Goal: Communication & Community: Answer question/provide support

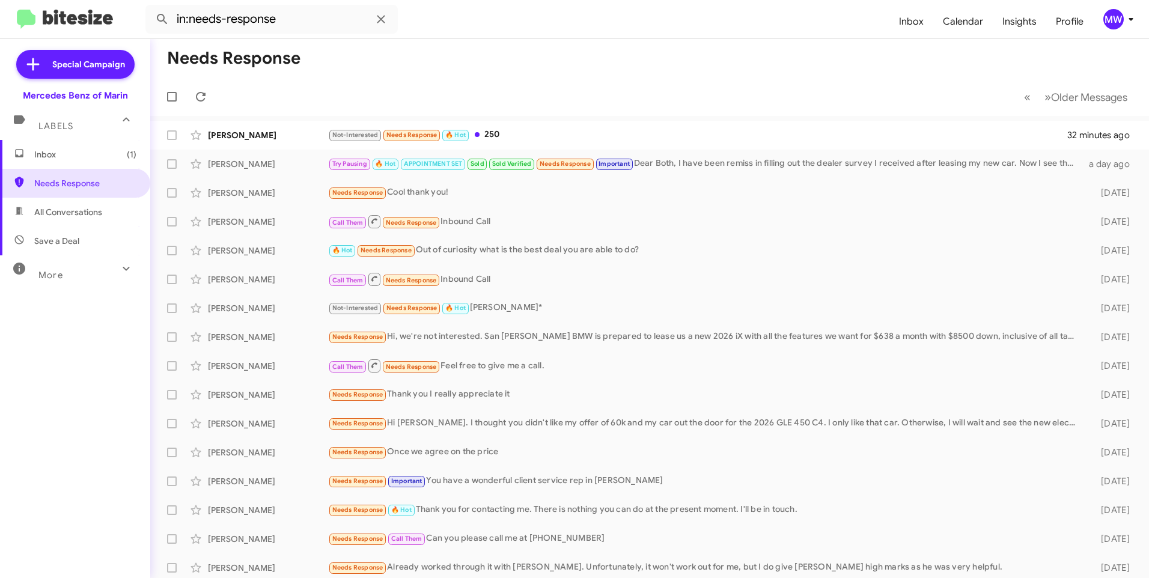
click at [97, 159] on span "Inbox (1)" at bounding box center [85, 154] width 102 height 12
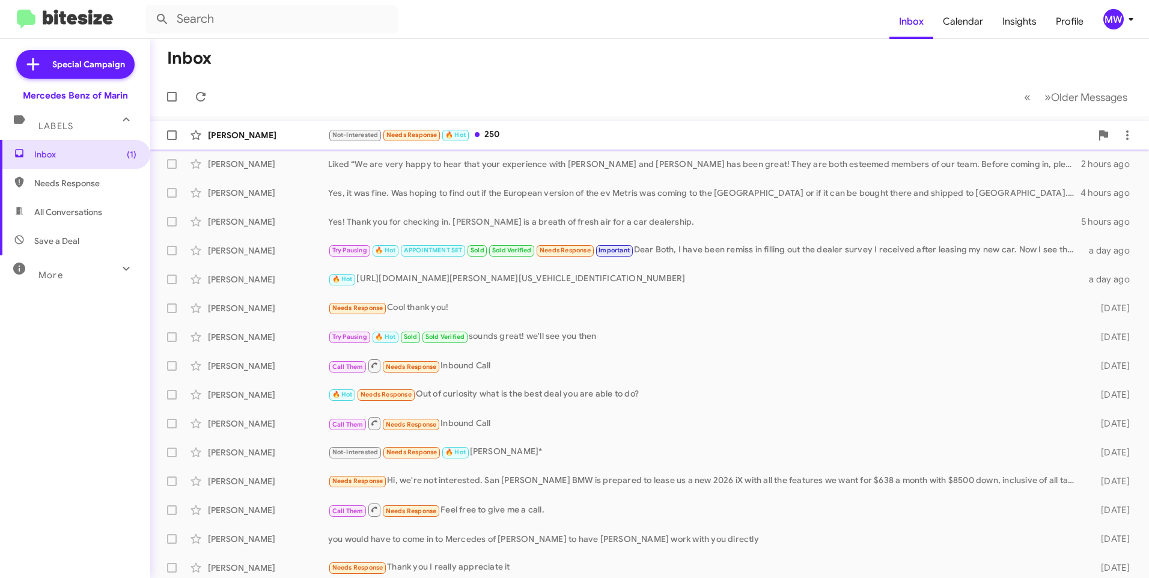
click at [532, 138] on div "Not-Interested Needs Response 🔥 Hot 250" at bounding box center [709, 135] width 763 height 14
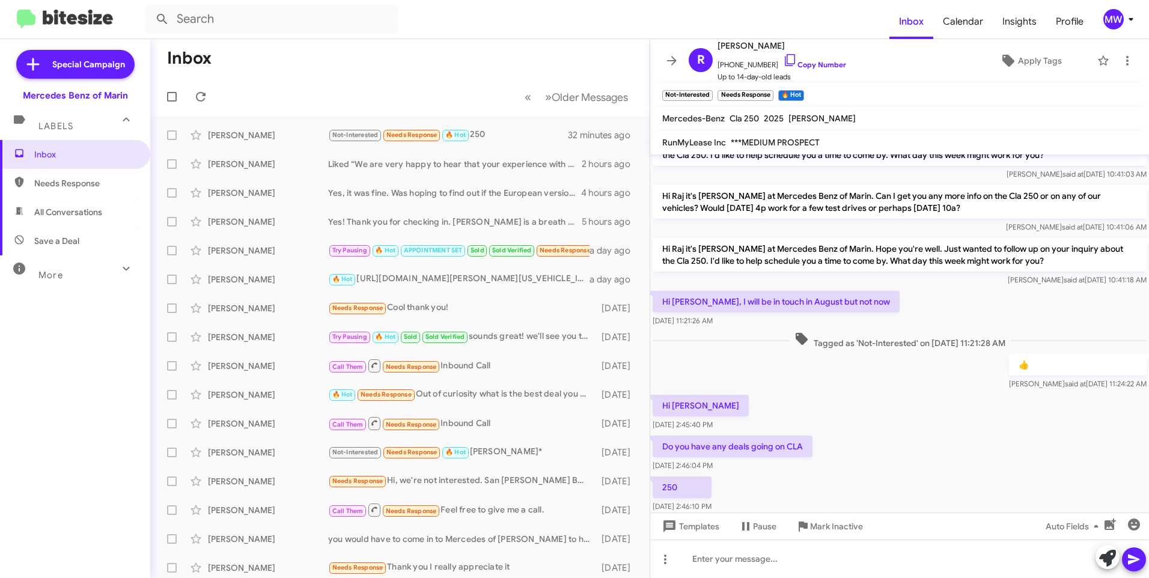
scroll to position [110, 0]
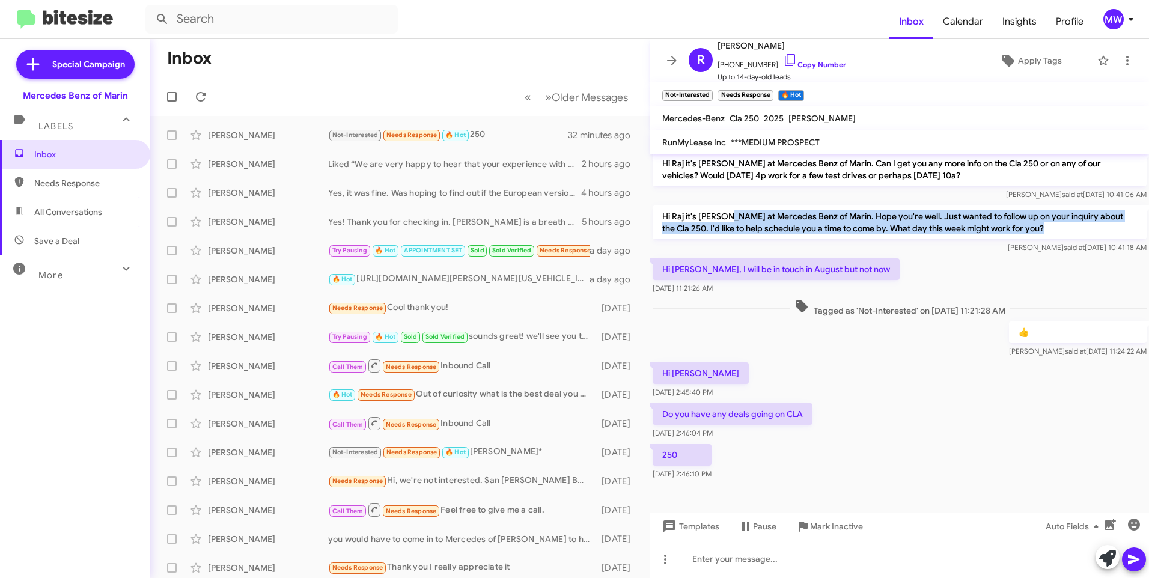
drag, startPoint x: 731, startPoint y: 216, endPoint x: 1058, endPoint y: 224, distance: 327.7
click at [1058, 224] on p "Hi Raj it's [PERSON_NAME] at Mercedes Benz of Marin. Hope you're well. Just wan…" at bounding box center [900, 223] width 494 height 34
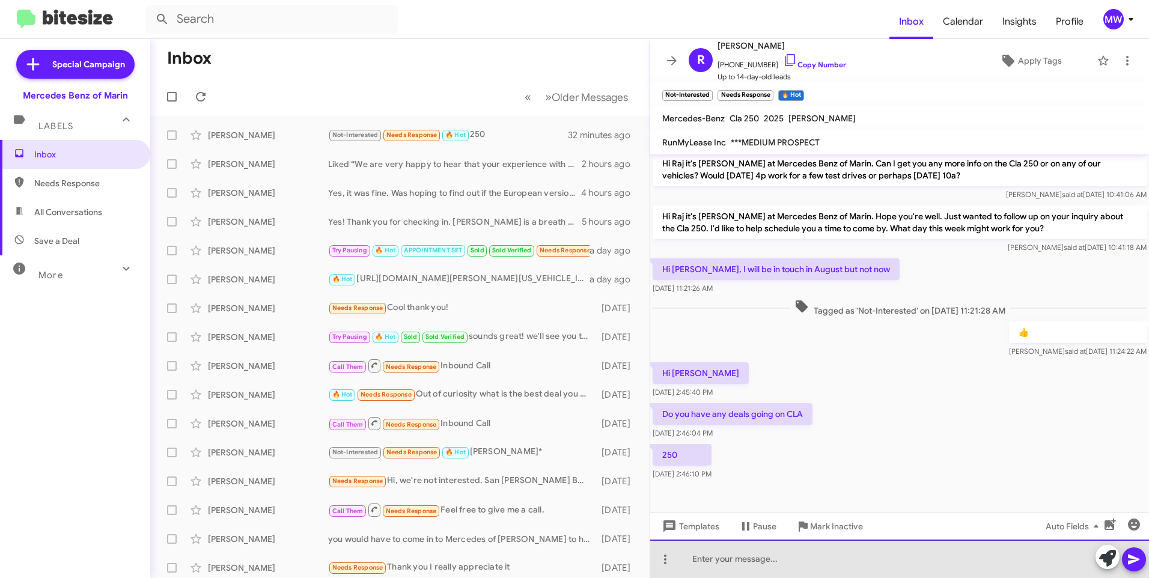
click at [800, 569] on div at bounding box center [899, 559] width 499 height 38
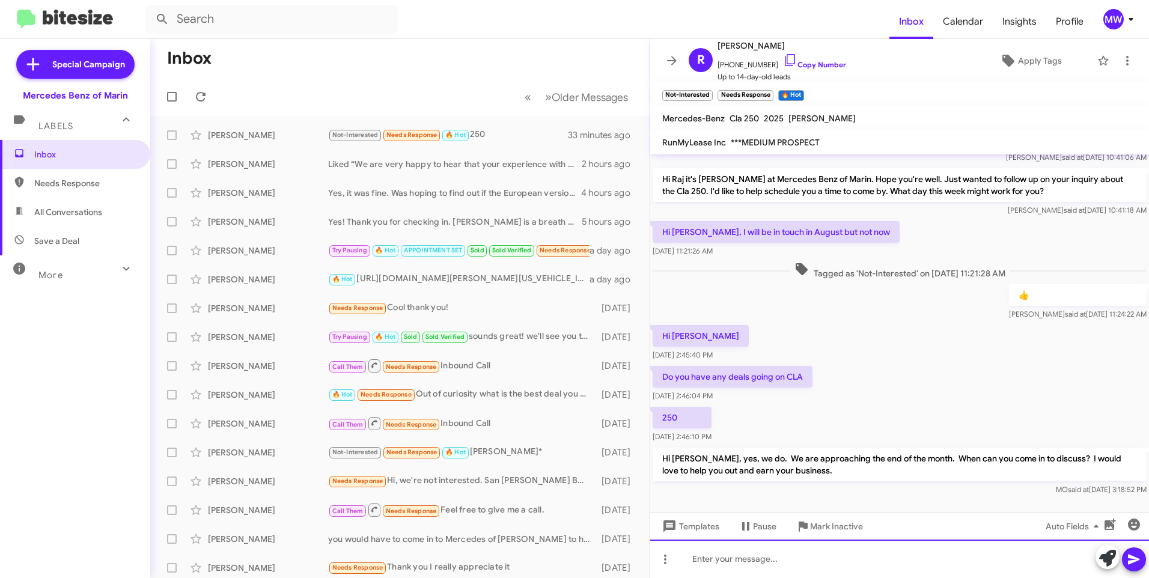
scroll to position [166, 0]
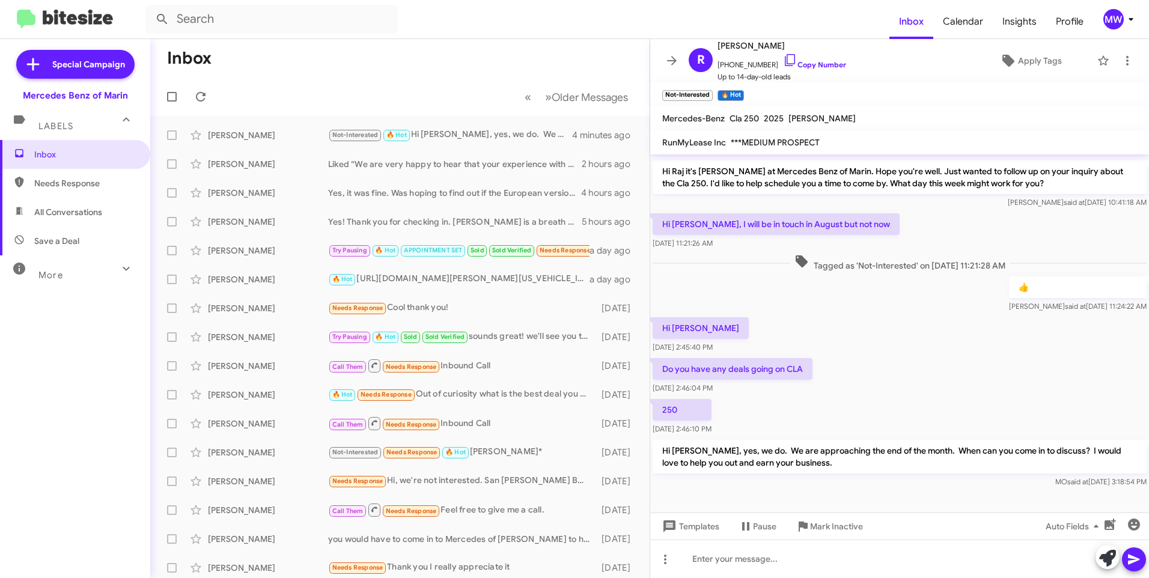
scroll to position [166, 0]
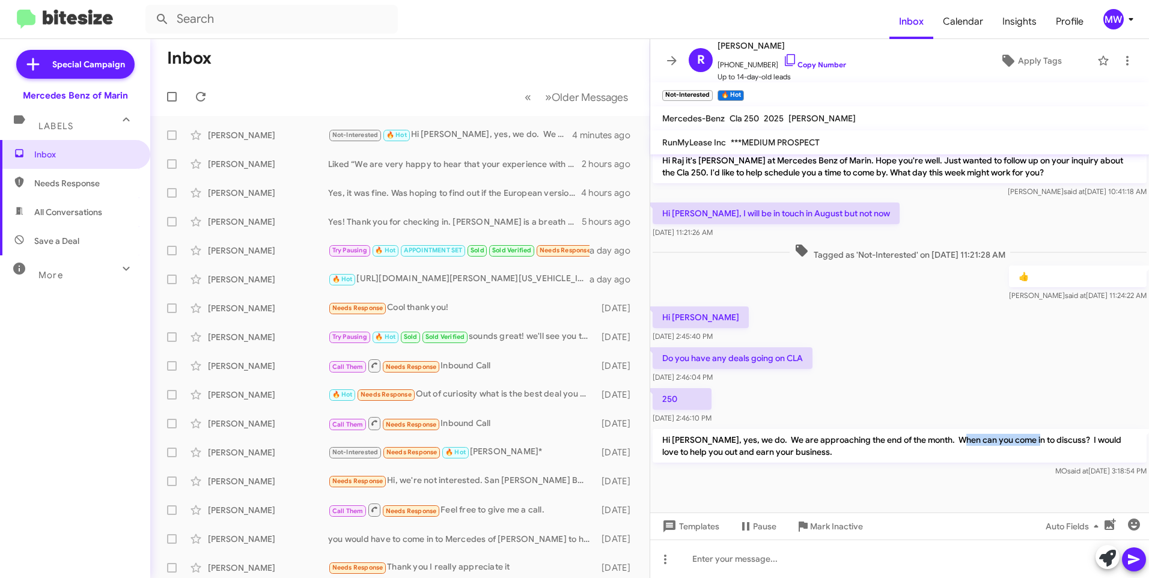
drag, startPoint x: 953, startPoint y: 441, endPoint x: 1025, endPoint y: 440, distance: 71.5
click at [1025, 440] on p "Hi [PERSON_NAME], yes, we do. We are approaching the end of the month. When can…" at bounding box center [900, 446] width 494 height 34
click at [903, 314] on div "Hi Omar Aug 27, 2025, 2:45:40 PM" at bounding box center [899, 324] width 499 height 41
